Goal: Check status: Check status

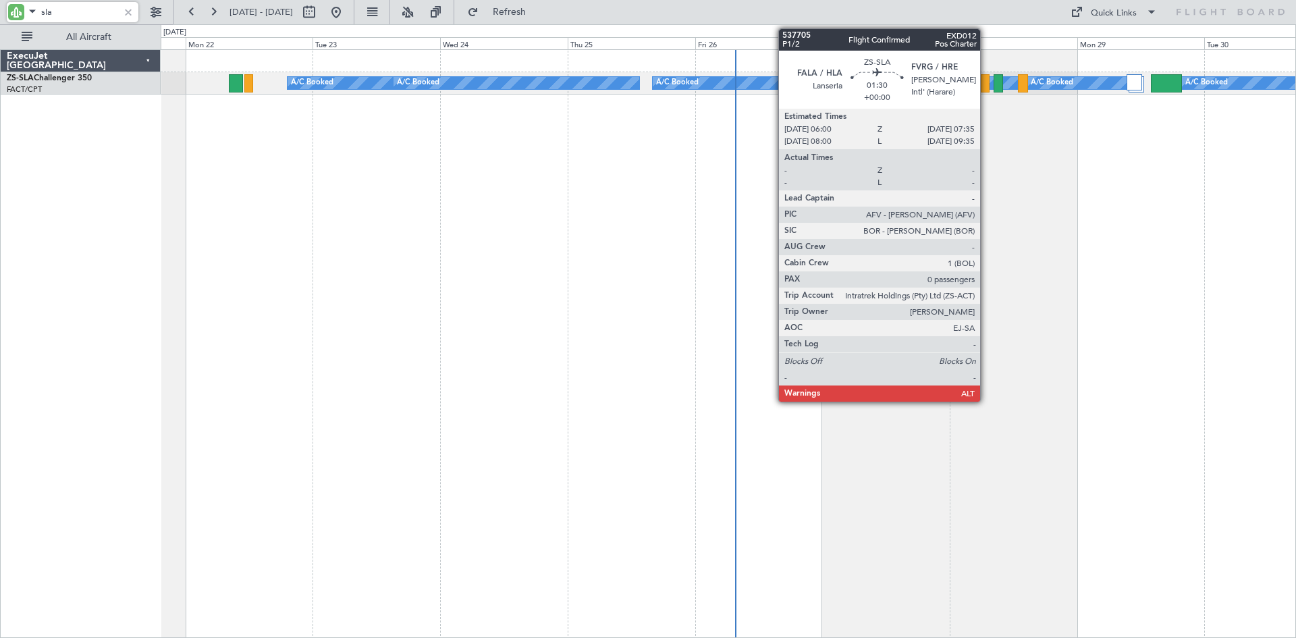
click at [986, 83] on div at bounding box center [985, 83] width 9 height 18
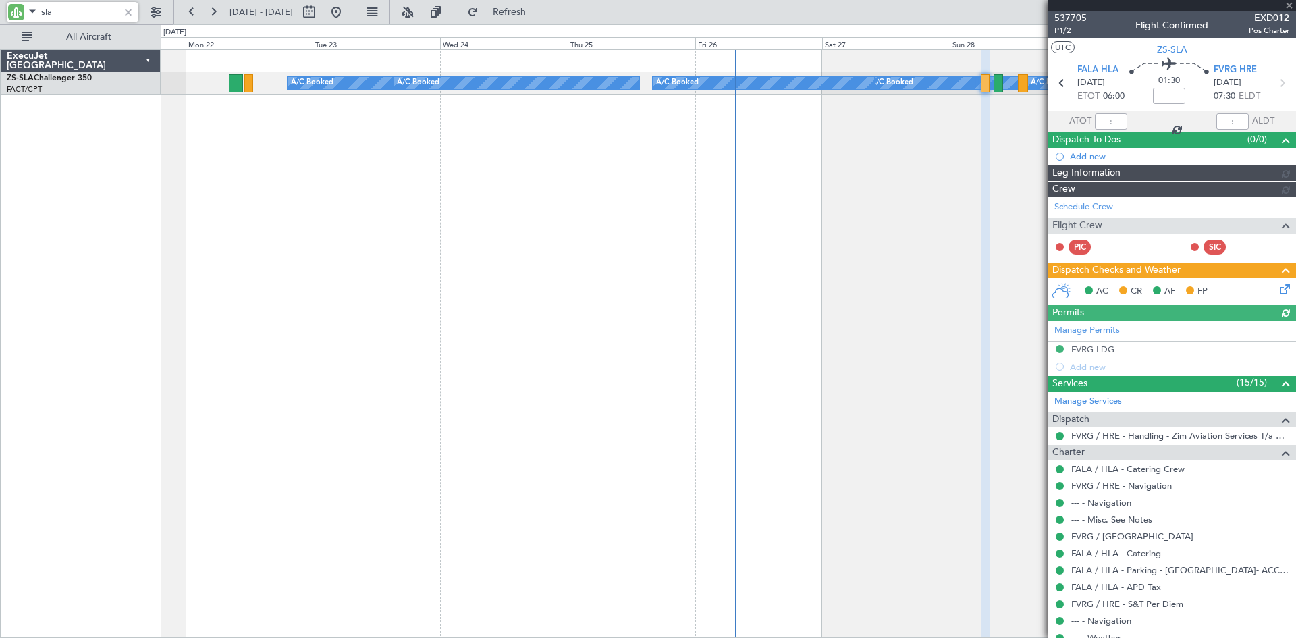
type input "sla"
click at [1072, 18] on span "537705" at bounding box center [1070, 18] width 32 height 14
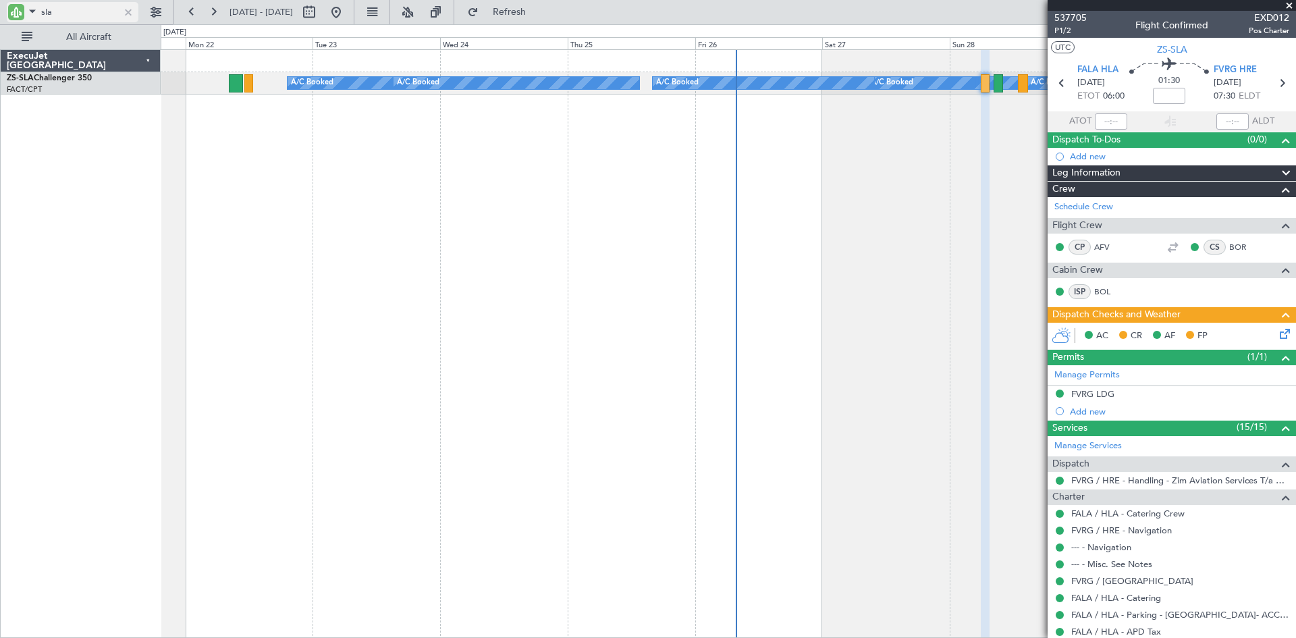
click at [126, 12] on div at bounding box center [128, 12] width 15 height 15
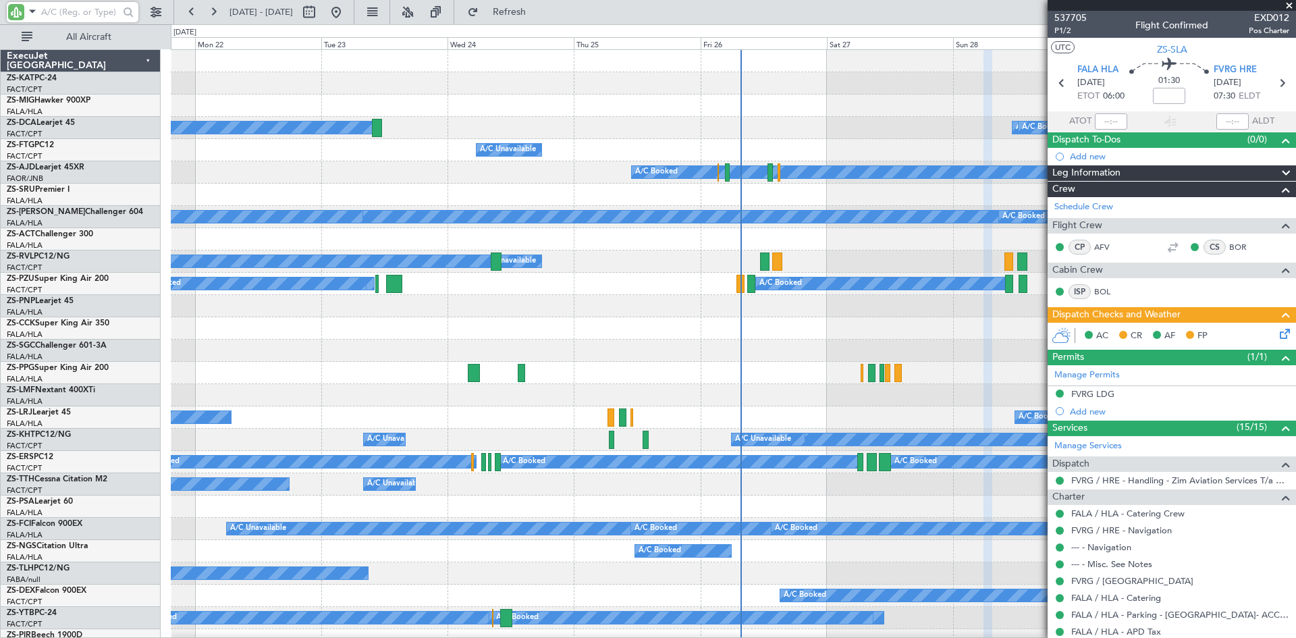
click at [88, 13] on input "text" at bounding box center [80, 12] width 78 height 20
type input "sla"
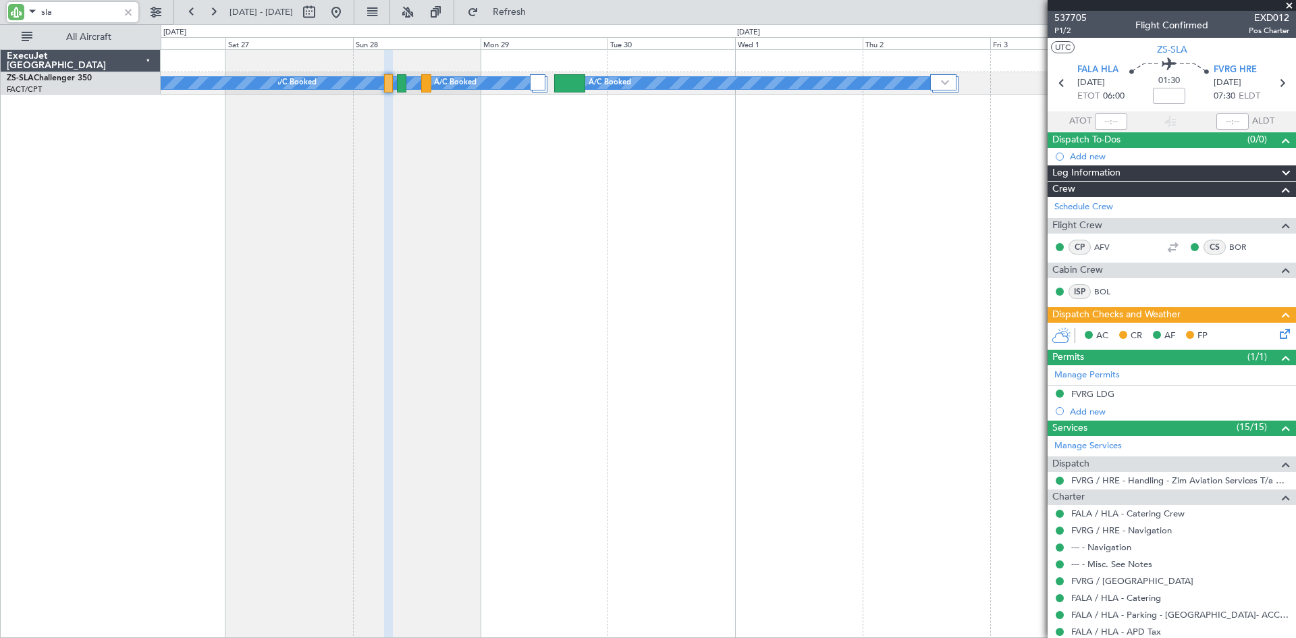
click at [280, 172] on div "A/C Booked A/C Booked A/C Booked A/C Booked A/C Booked A/C Booked A/C Booked" at bounding box center [728, 343] width 1135 height 589
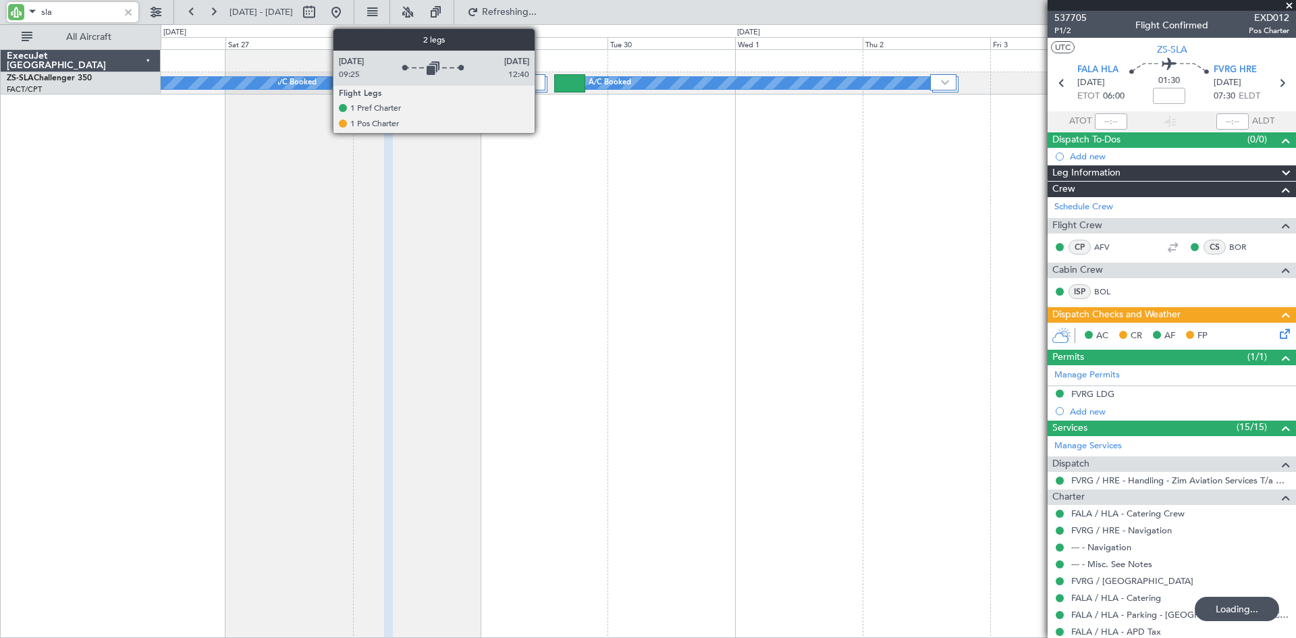
click at [541, 80] on div at bounding box center [538, 82] width 16 height 16
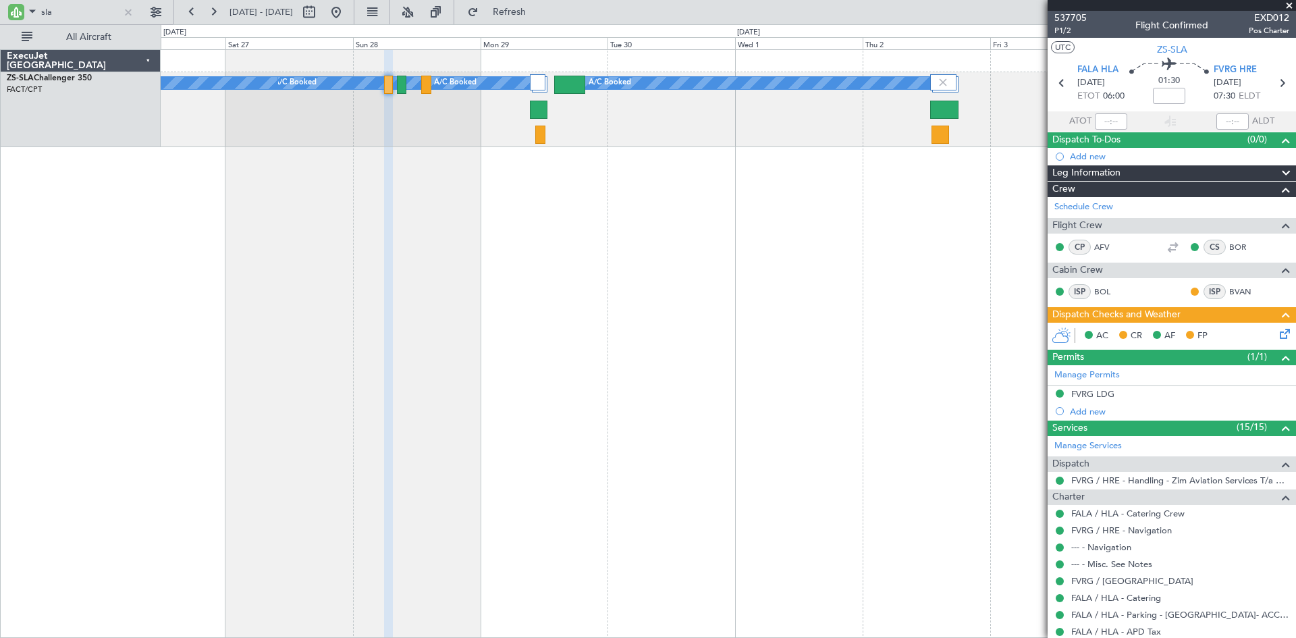
drag, startPoint x: 1292, startPoint y: 4, endPoint x: 1294, endPoint y: 11, distance: 7.7
click at [1292, 4] on span at bounding box center [1288, 6] width 13 height 12
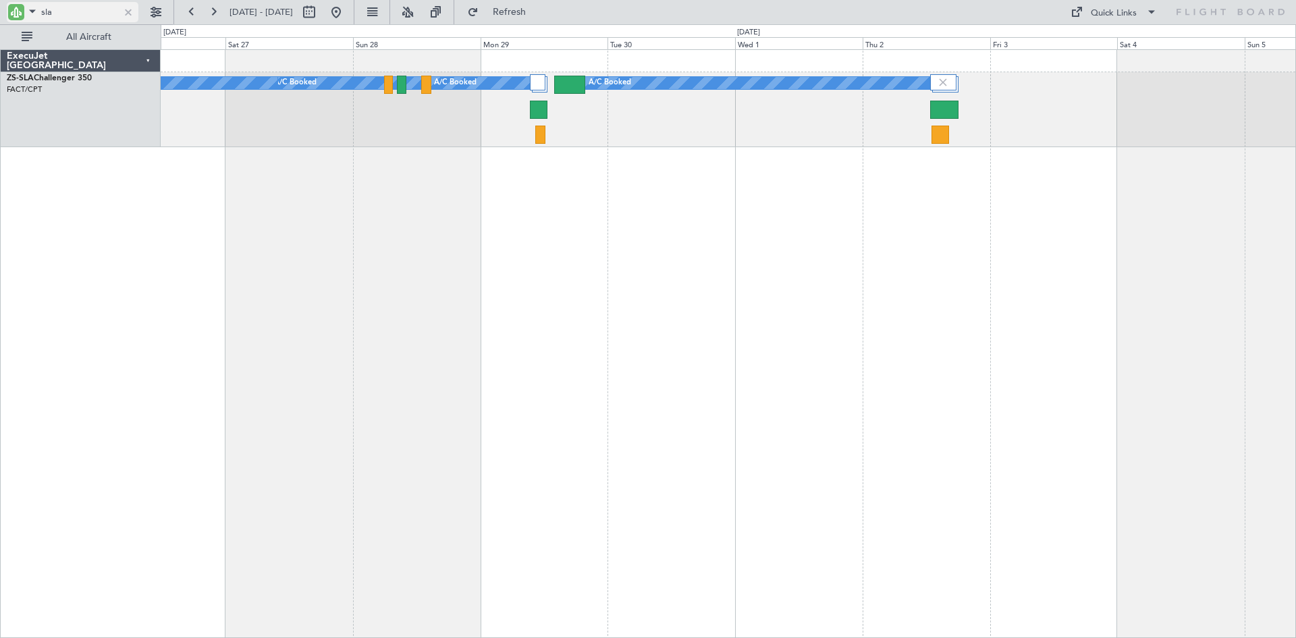
click at [130, 11] on div at bounding box center [128, 12] width 15 height 15
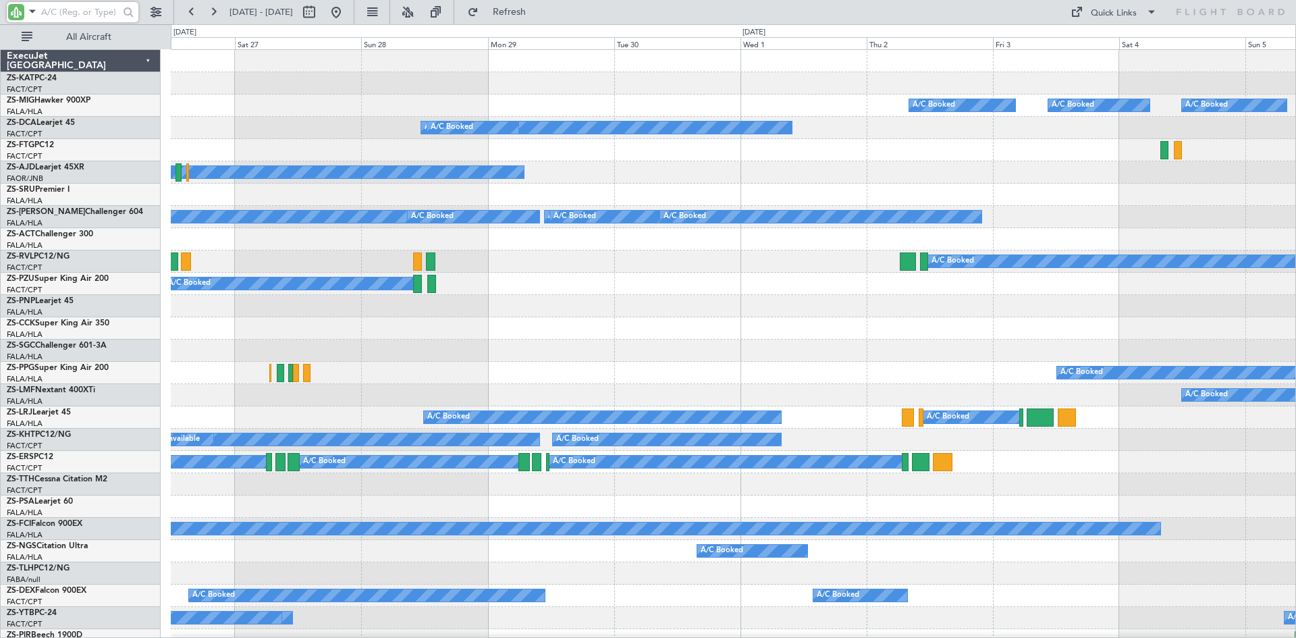
click at [85, 14] on input "text" at bounding box center [80, 12] width 78 height 20
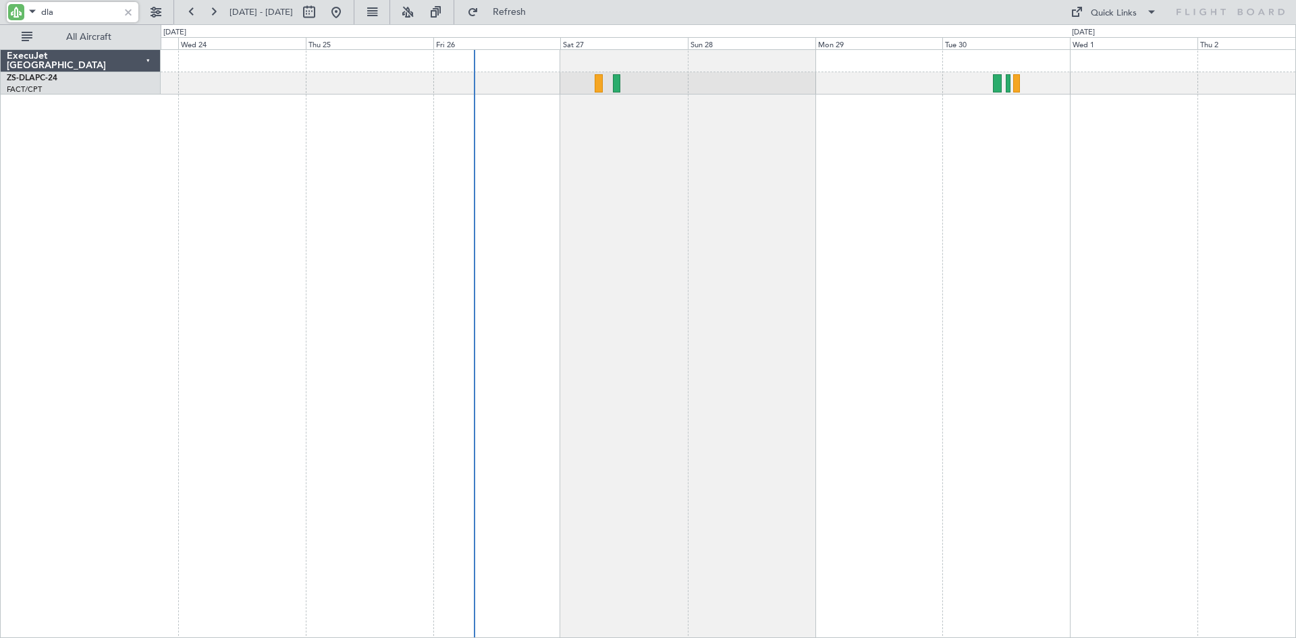
click at [630, 231] on div "A/C Booked" at bounding box center [728, 343] width 1135 height 589
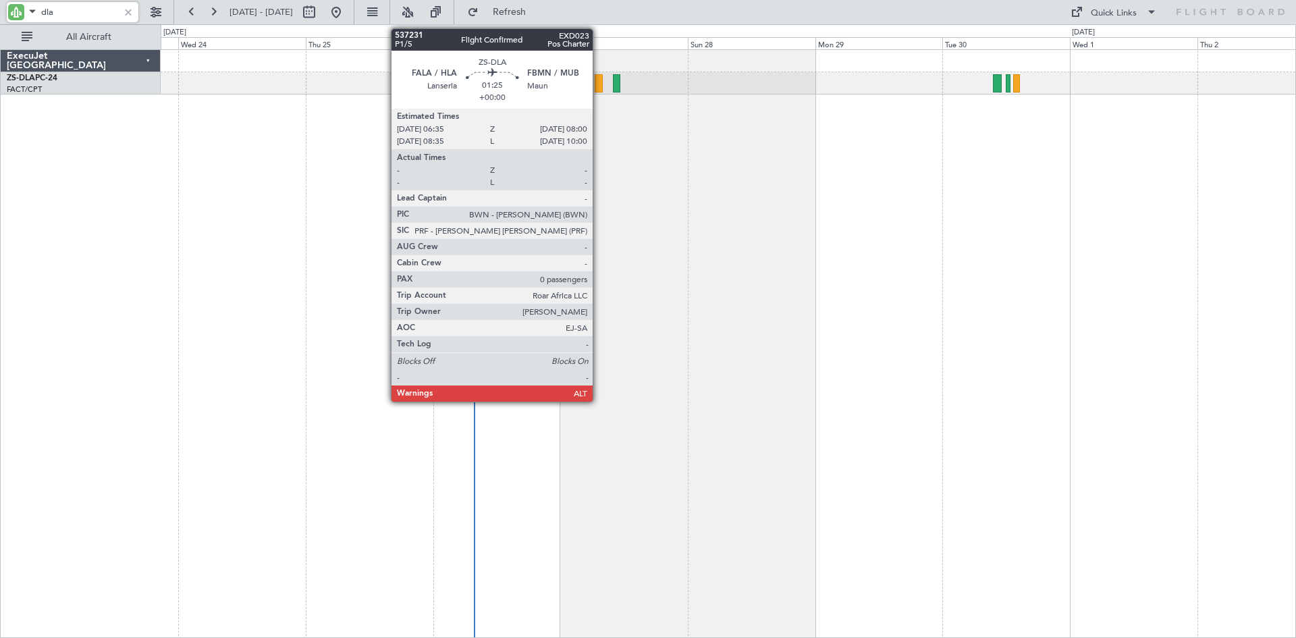
click at [599, 82] on div at bounding box center [599, 83] width 8 height 18
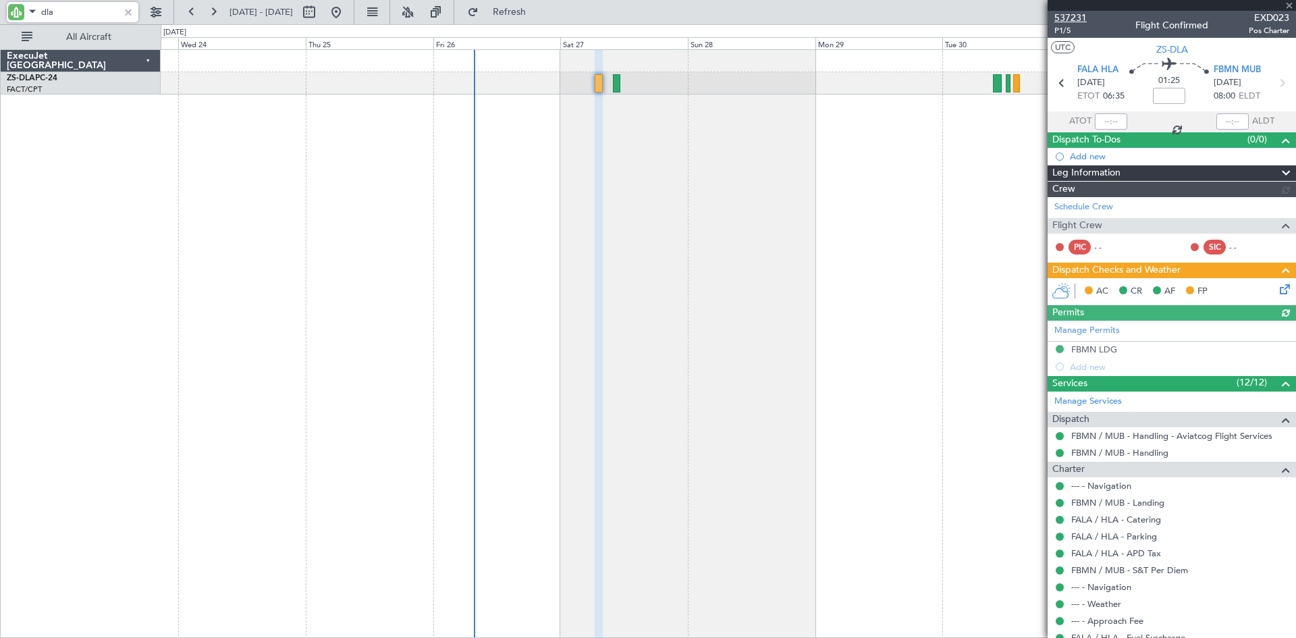
type input "dla"
click at [1073, 16] on span "537231" at bounding box center [1070, 18] width 32 height 14
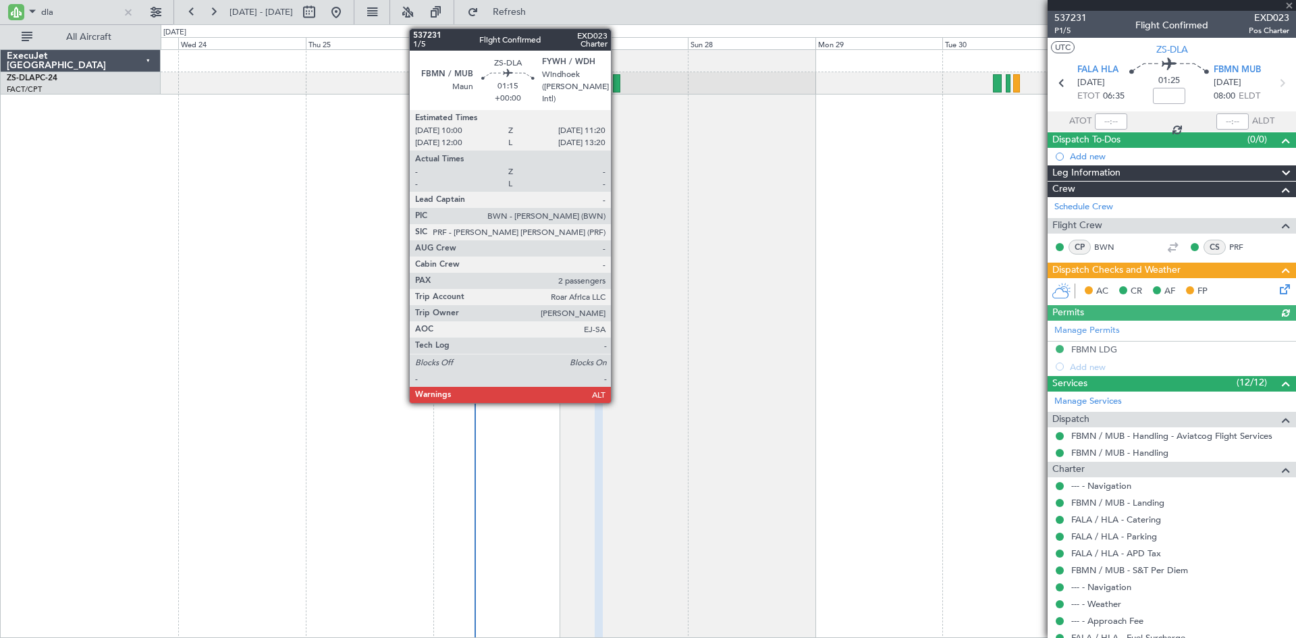
click at [617, 86] on div at bounding box center [616, 83] width 7 height 18
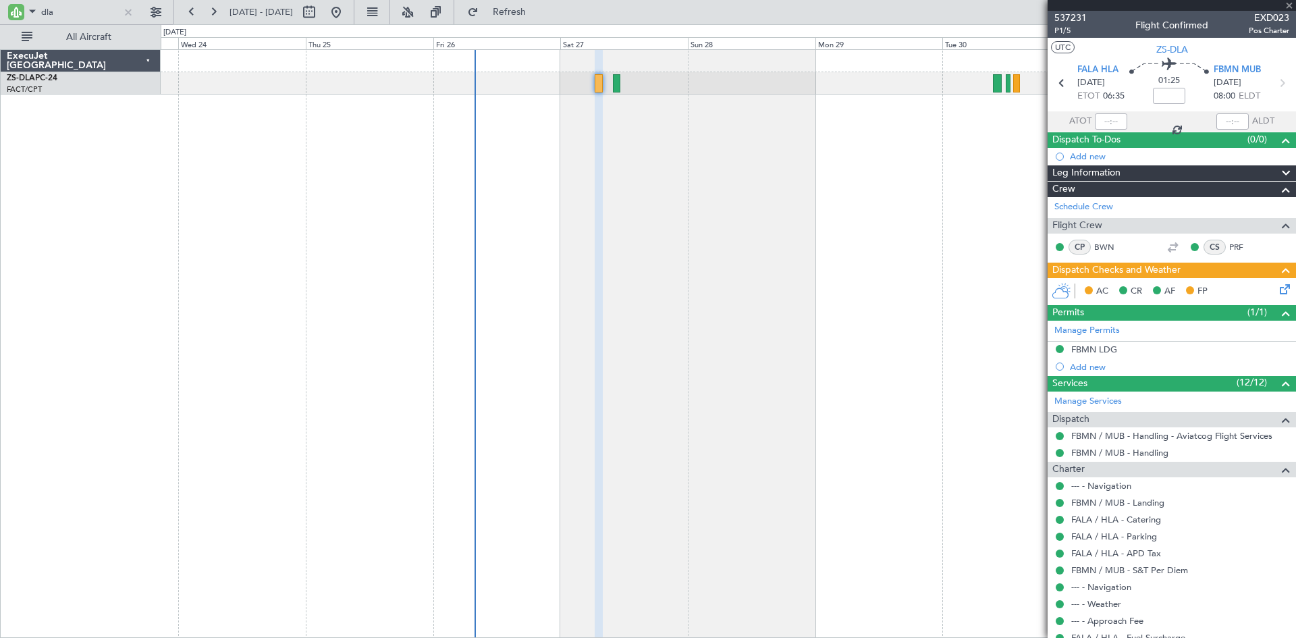
type input "2"
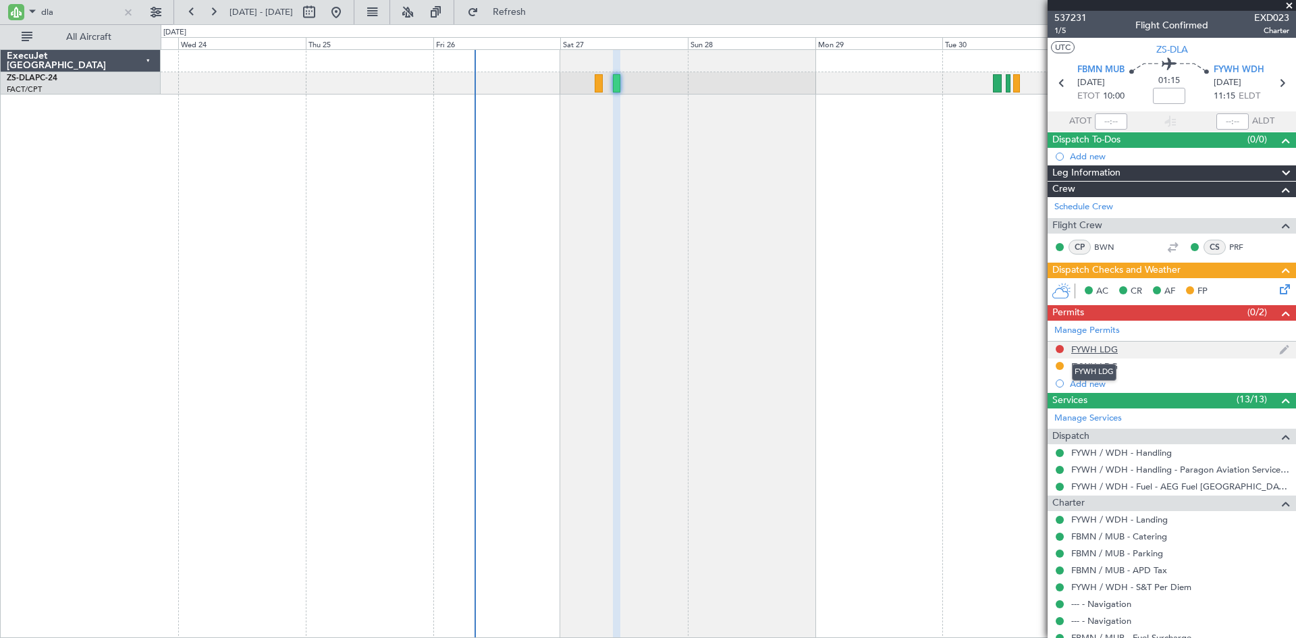
click at [1091, 348] on div "FYWH LDG" at bounding box center [1094, 349] width 47 height 11
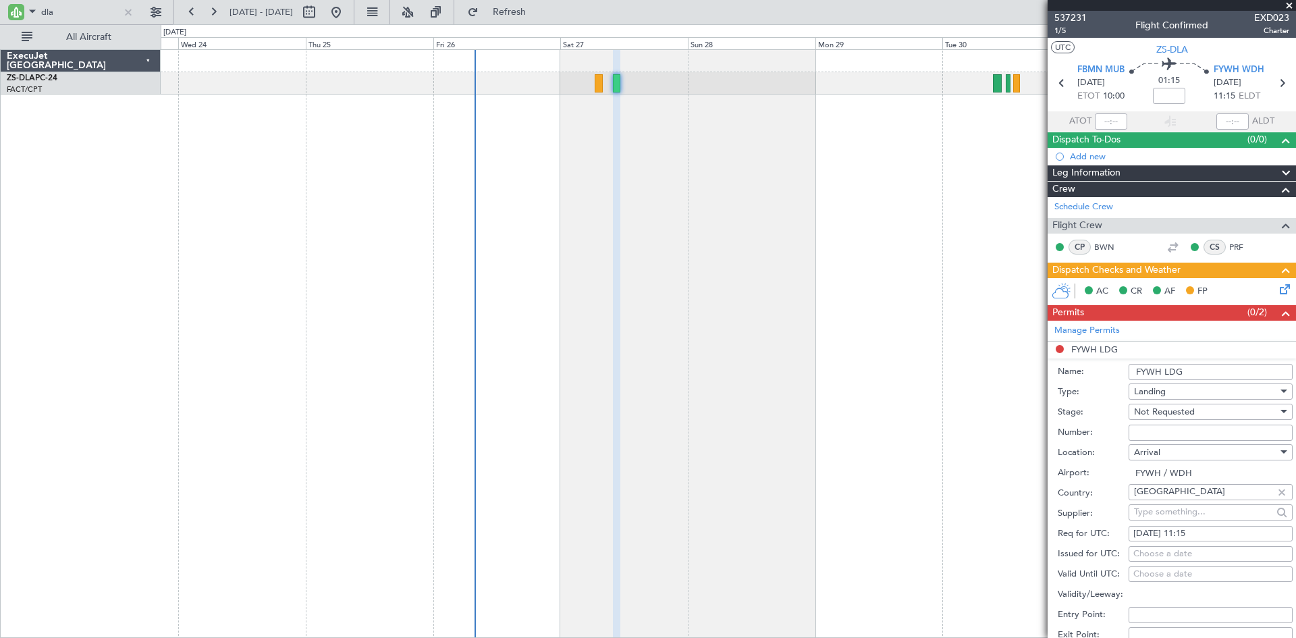
click at [1091, 348] on li "FYWH LDG Name: FYWH LDG Type: Landing Stage: Not Requested Number: Location: [G…" at bounding box center [1172, 552] width 248 height 420
click at [78, 11] on input "dla" at bounding box center [80, 12] width 78 height 20
type input "d"
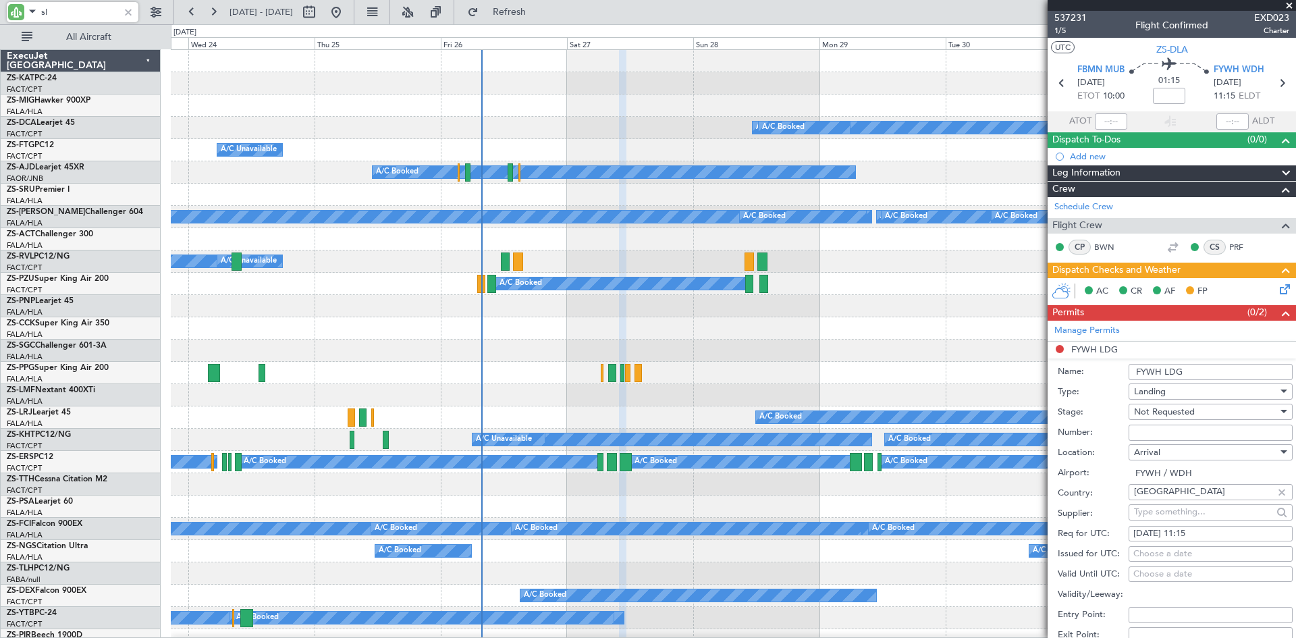
type input "sla"
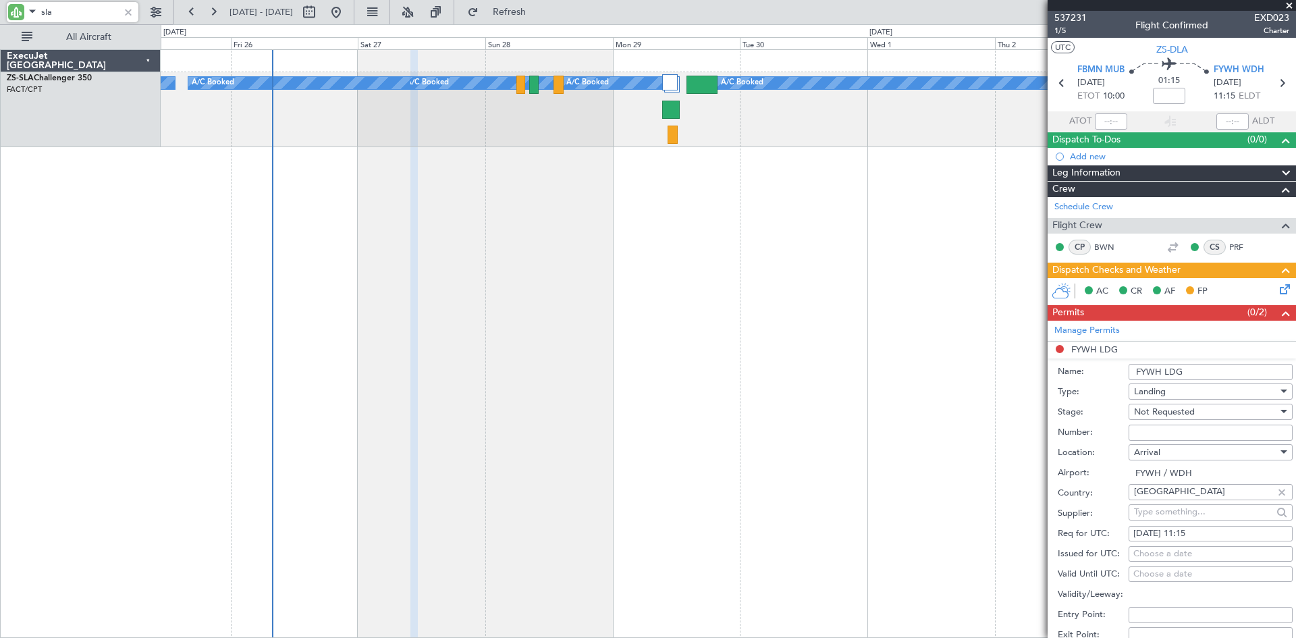
click at [749, 246] on div "A/C Booked A/C Booked A/C Booked A/C Booked A/C Booked A/C Booked A/C Booked" at bounding box center [728, 343] width 1135 height 589
click at [499, 146] on div "A/C Booked A/C Booked A/C Booked A/C Booked A/C Booked A/C Booked A/C Booked" at bounding box center [728, 109] width 1135 height 75
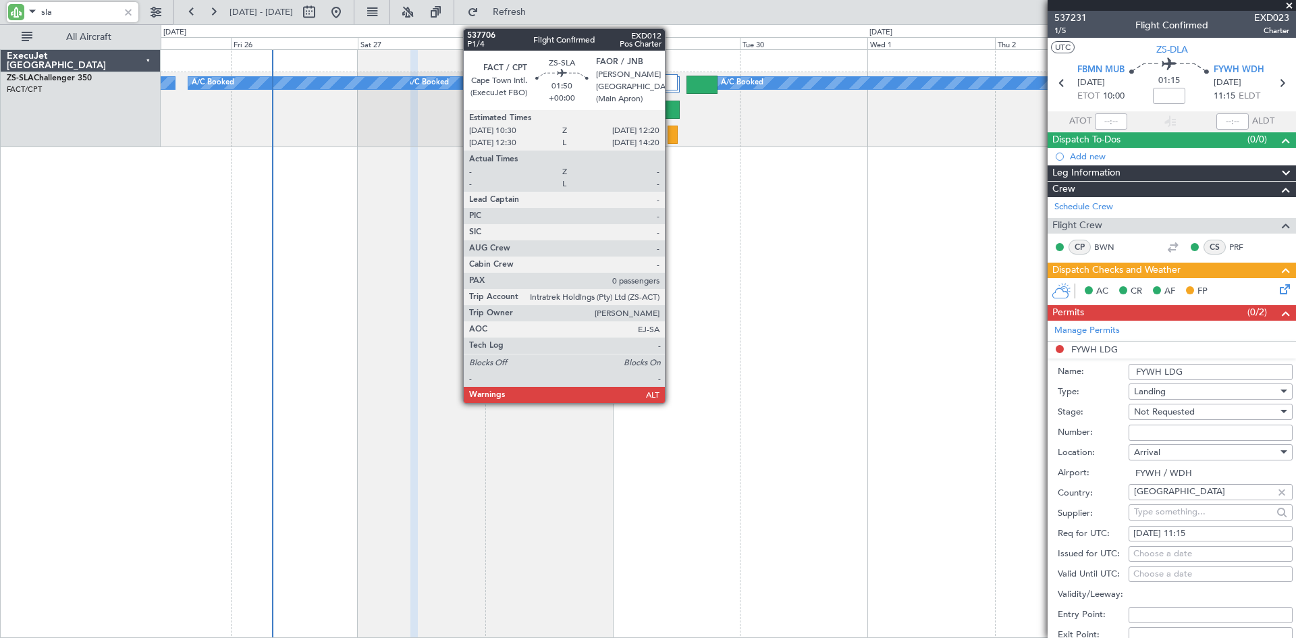
click at [671, 132] on div at bounding box center [673, 135] width 10 height 18
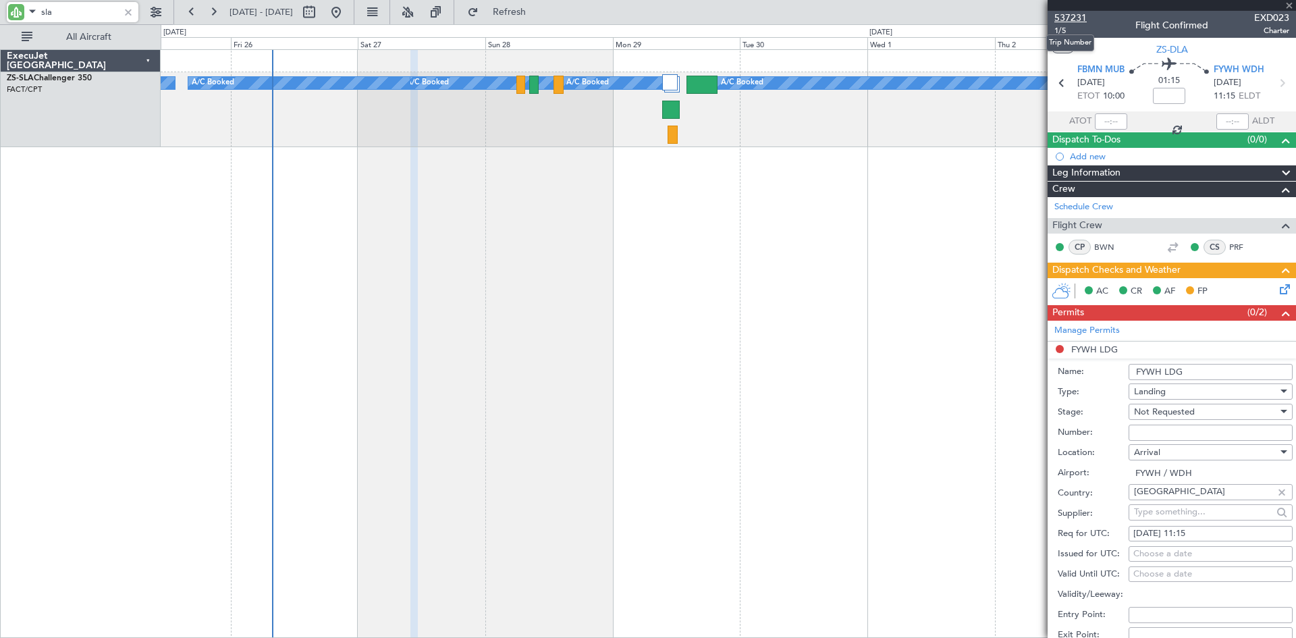
type input "0"
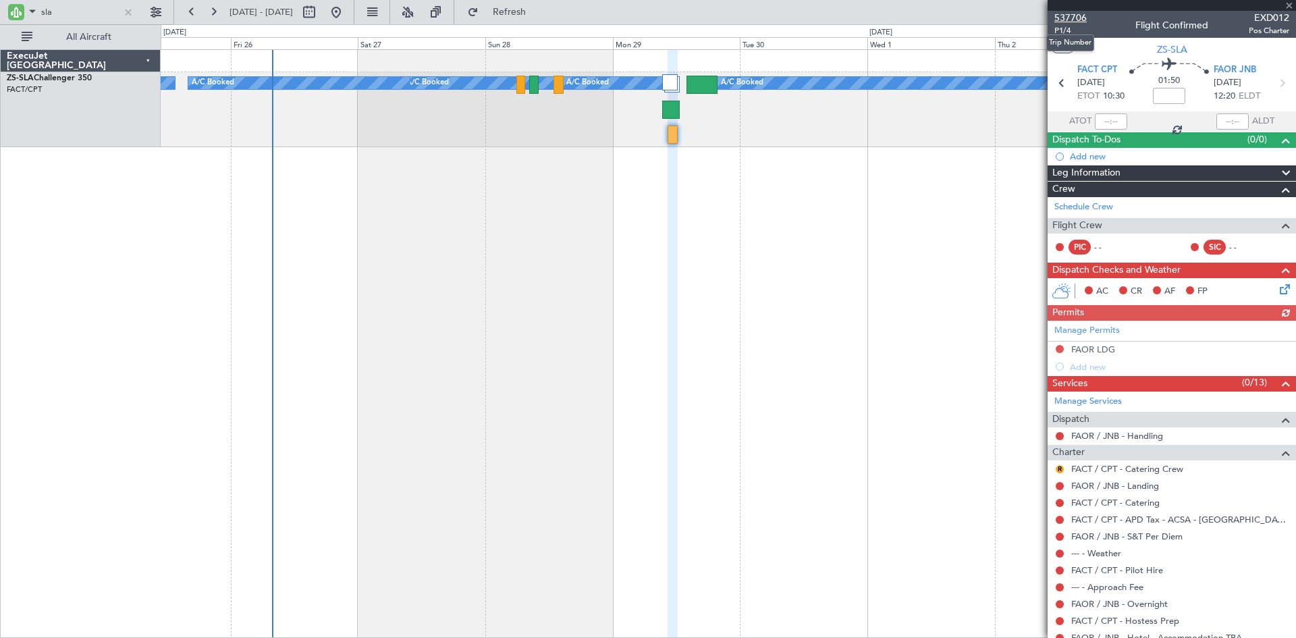
click at [1070, 16] on span "537706" at bounding box center [1070, 18] width 32 height 14
click at [1289, 5] on span at bounding box center [1288, 6] width 13 height 12
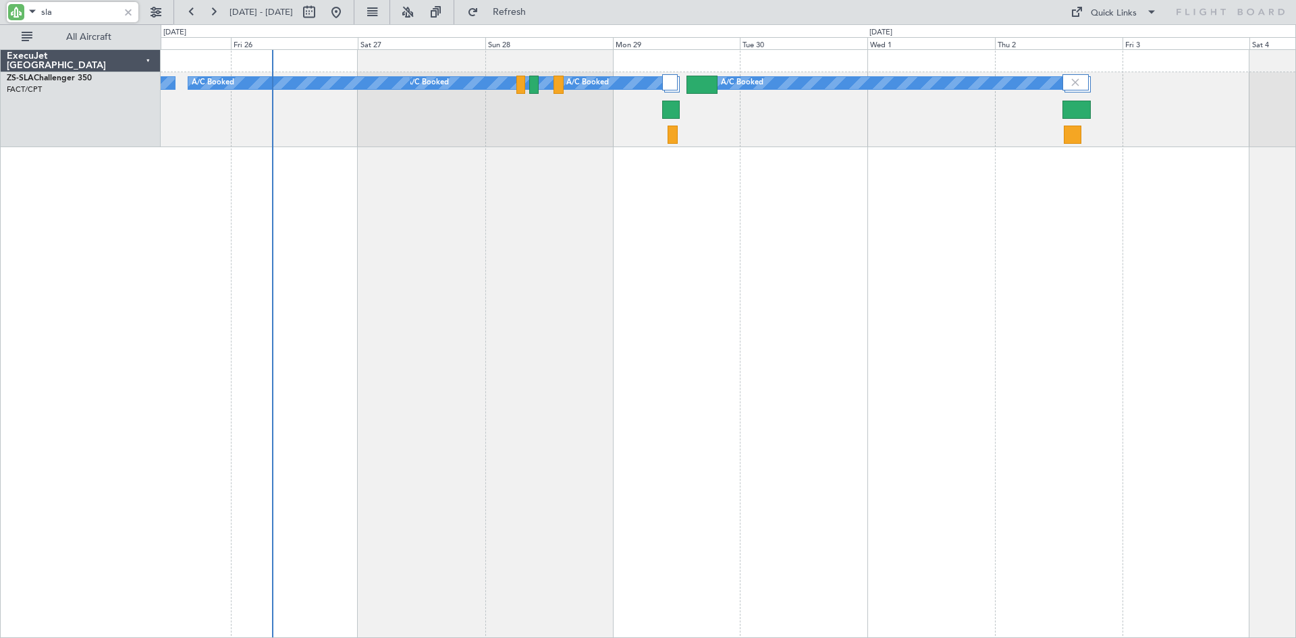
drag, startPoint x: 70, startPoint y: 10, endPoint x: 35, endPoint y: 10, distance: 34.4
click at [35, 10] on div "sla" at bounding box center [73, 12] width 132 height 20
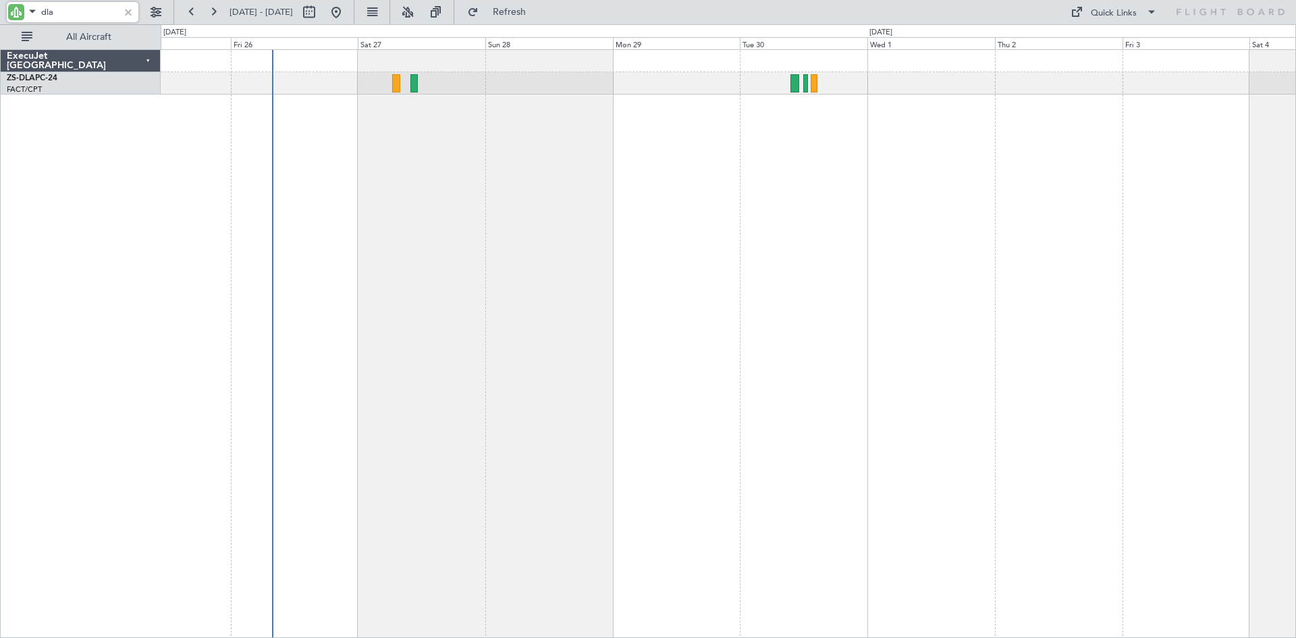
type input "dla"
